Goal: Find specific page/section: Find specific page/section

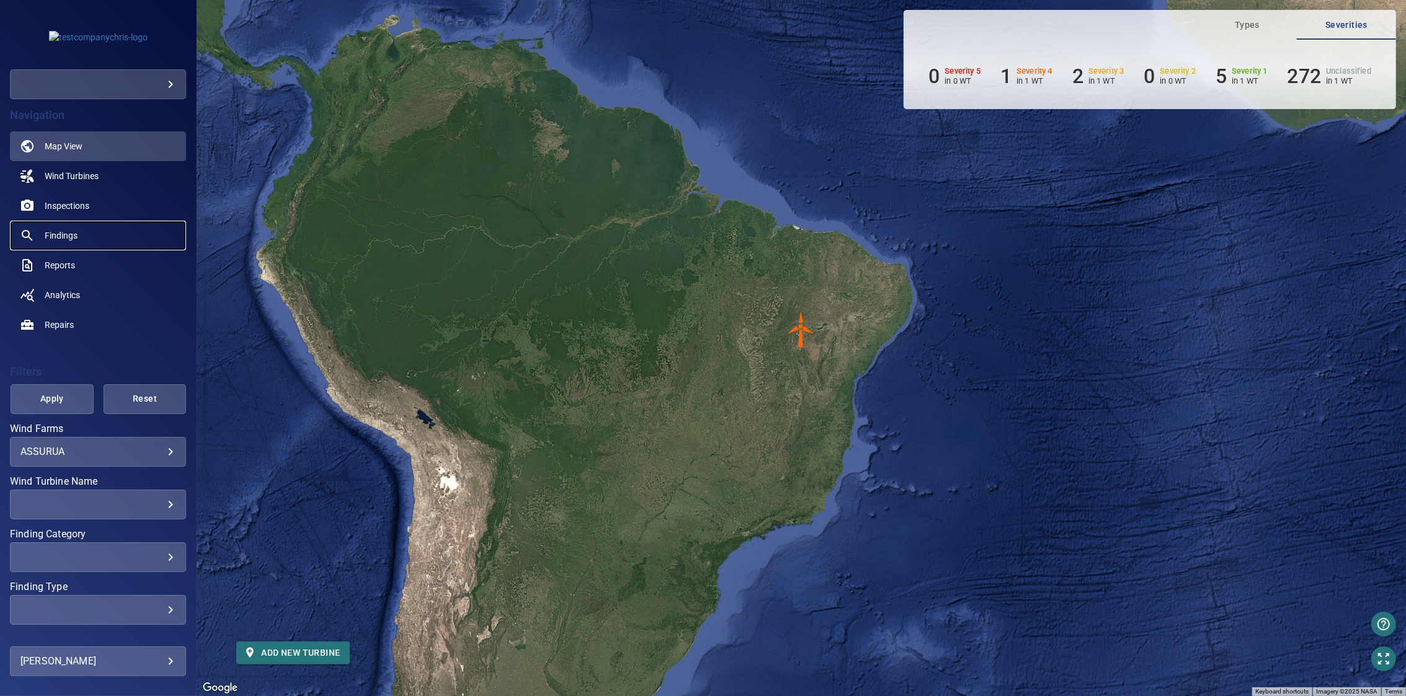
click at [63, 234] on span "Findings" at bounding box center [61, 235] width 33 height 12
